Goal: Download file/media

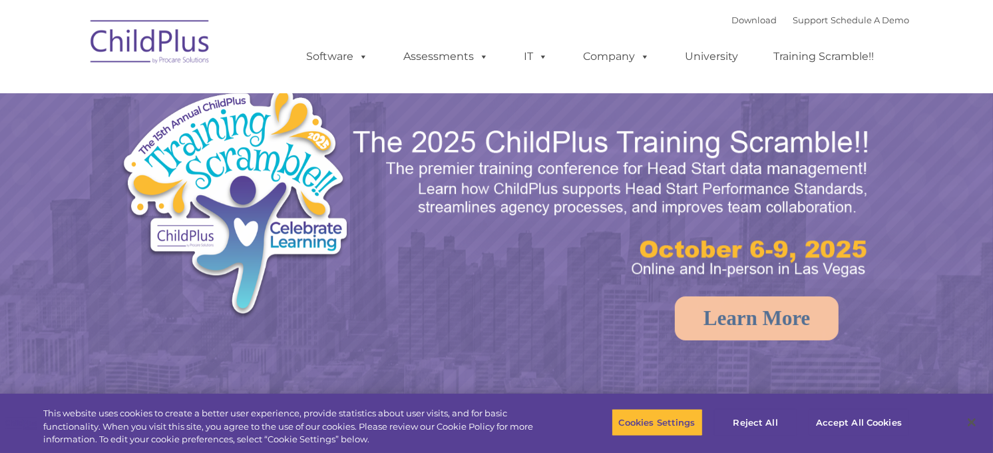
select select "MEDIUM"
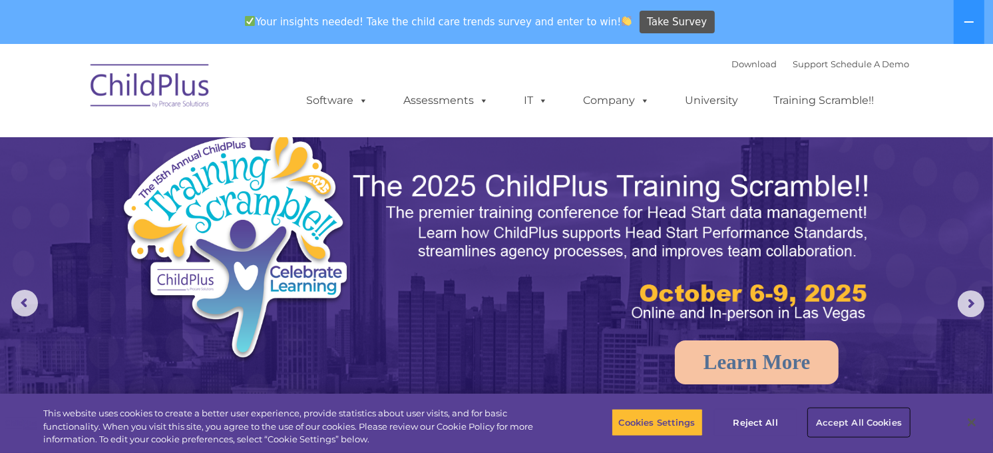
click at [881, 414] on button "Accept All Cookies" at bounding box center [859, 422] width 100 height 28
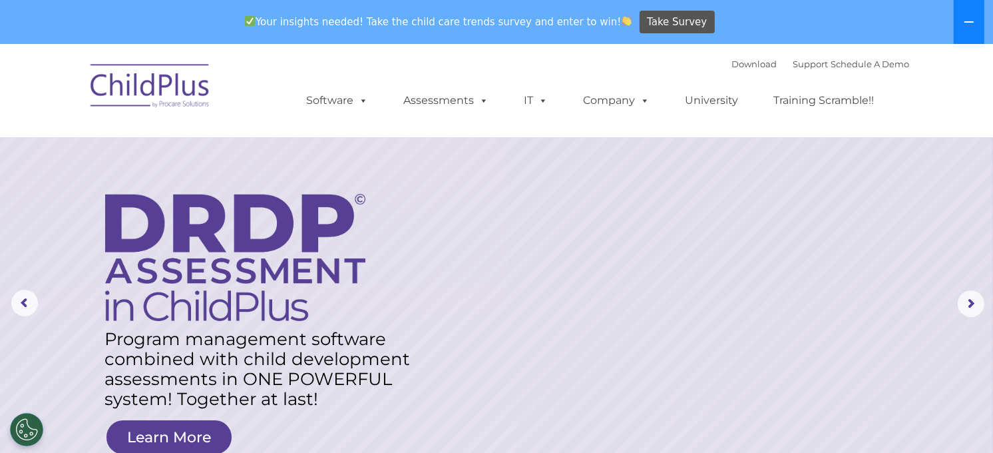
click at [970, 19] on icon at bounding box center [969, 22] width 11 height 11
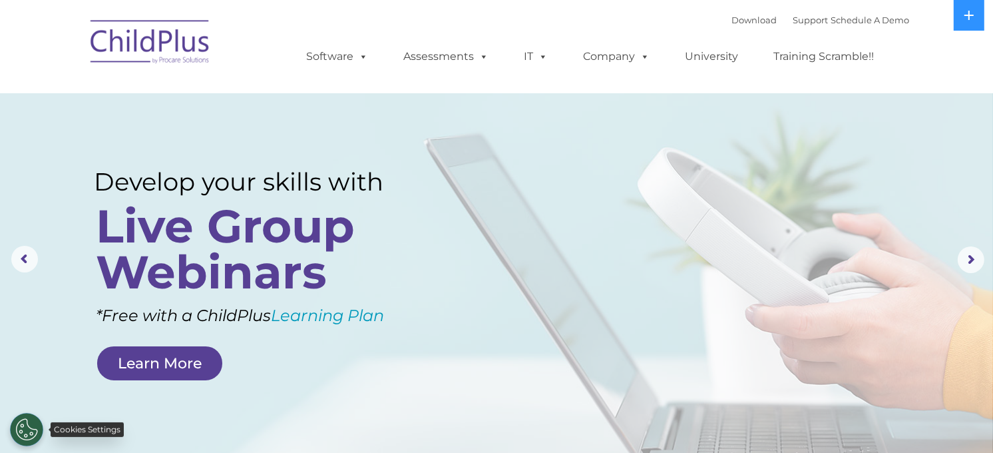
click at [24, 428] on button "Cookies Settings" at bounding box center [26, 429] width 33 height 33
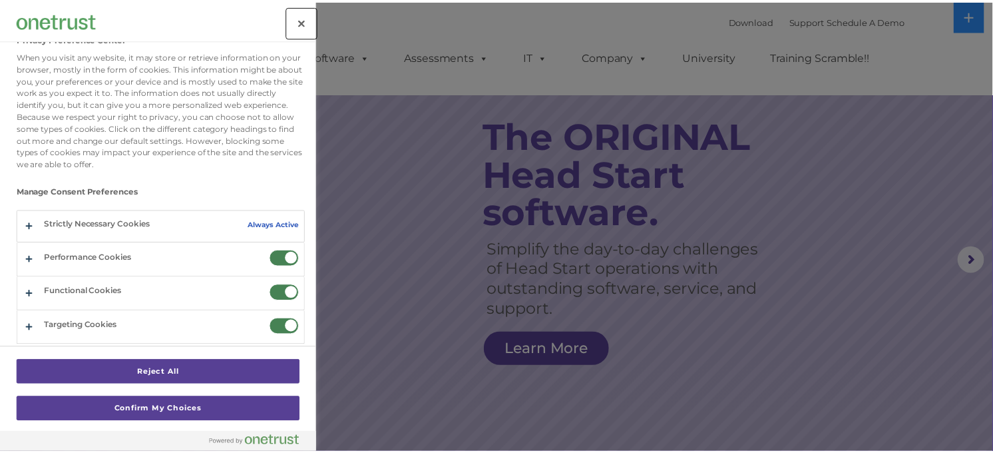
scroll to position [101, 0]
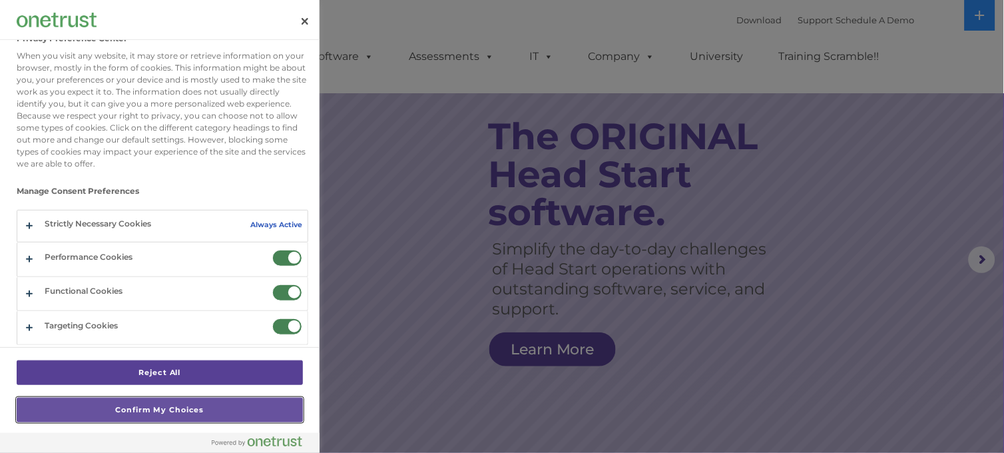
click at [180, 411] on button "Confirm My Choices" at bounding box center [160, 409] width 286 height 25
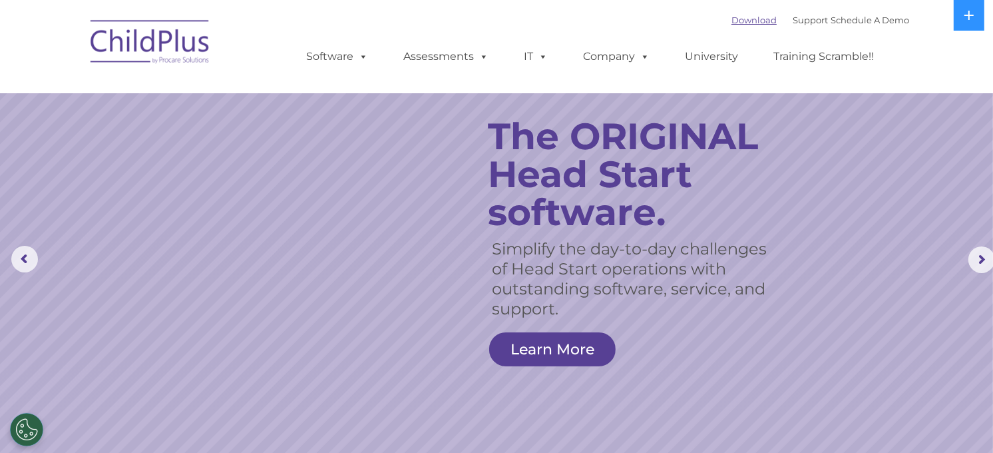
click at [731, 21] on link "Download" at bounding box center [753, 20] width 45 height 11
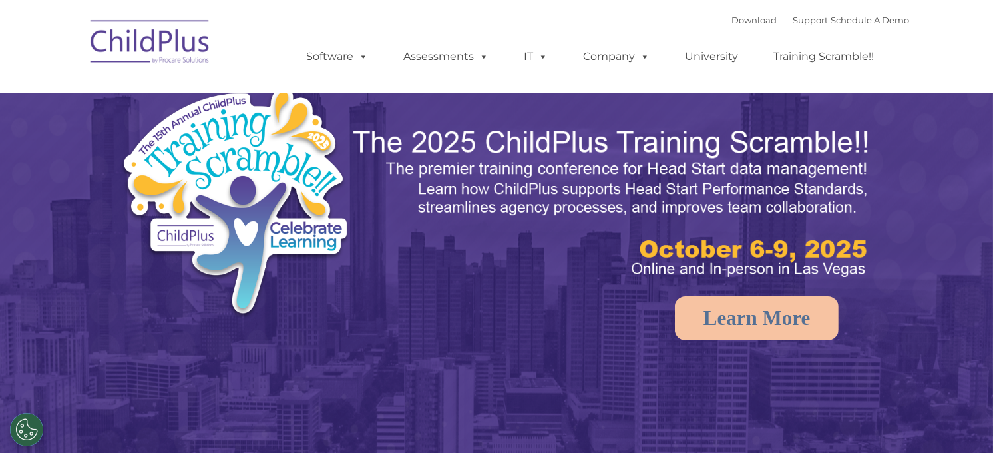
select select "MEDIUM"
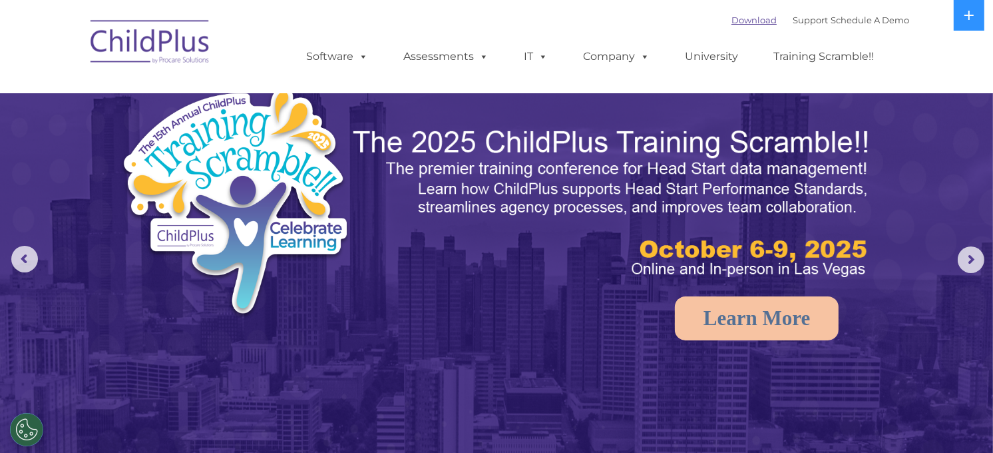
click at [731, 25] on link "Download" at bounding box center [753, 20] width 45 height 11
